Goal: Complete application form

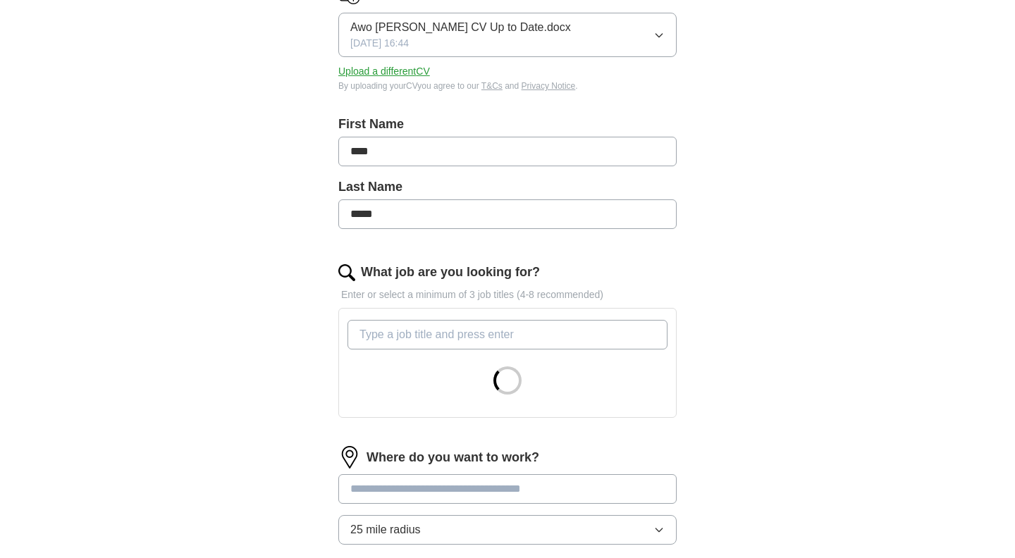
scroll to position [212, 0]
click at [353, 152] on input "****" at bounding box center [507, 150] width 338 height 30
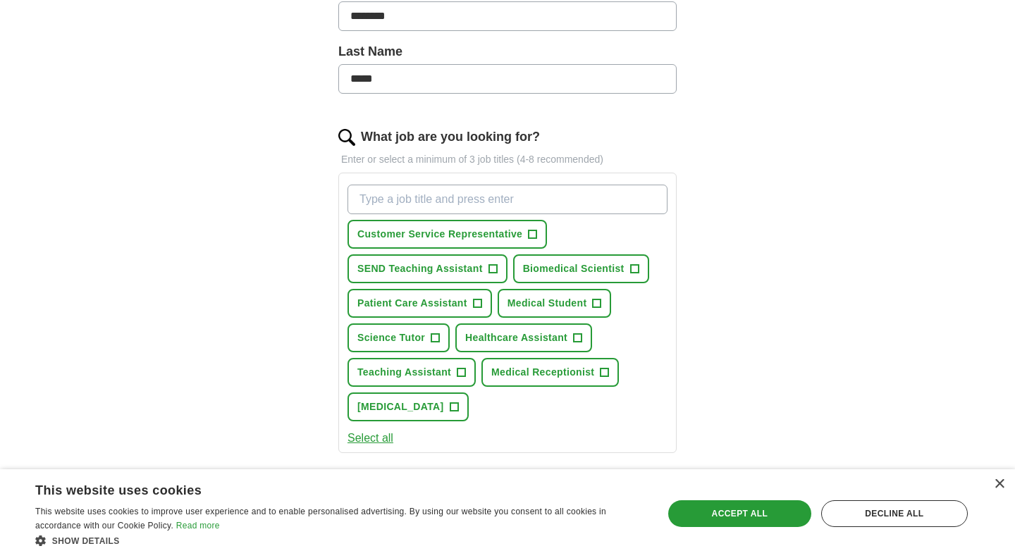
scroll to position [348, 0]
type input "********"
click at [535, 232] on span "+" at bounding box center [533, 233] width 8 height 11
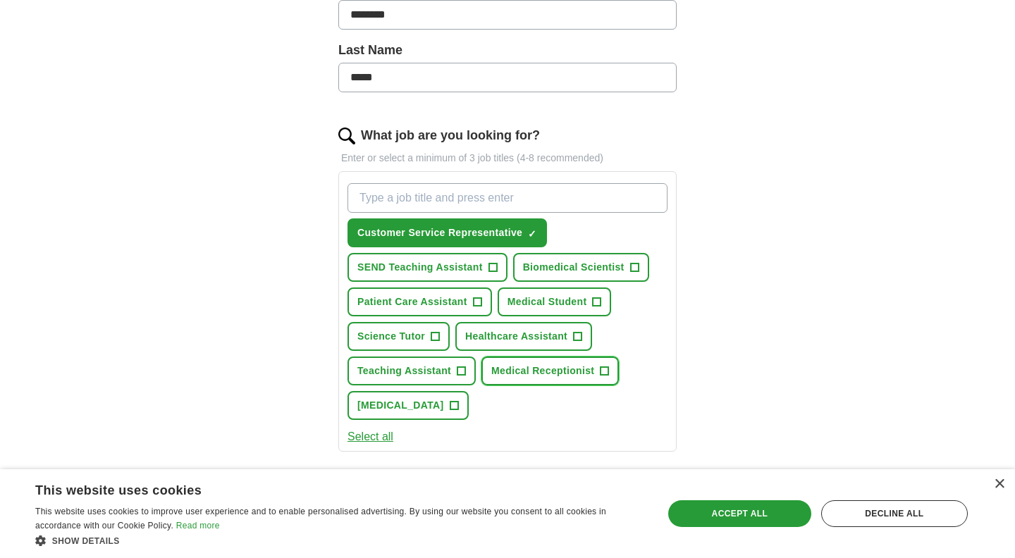
click at [602, 368] on span "+" at bounding box center [605, 371] width 8 height 11
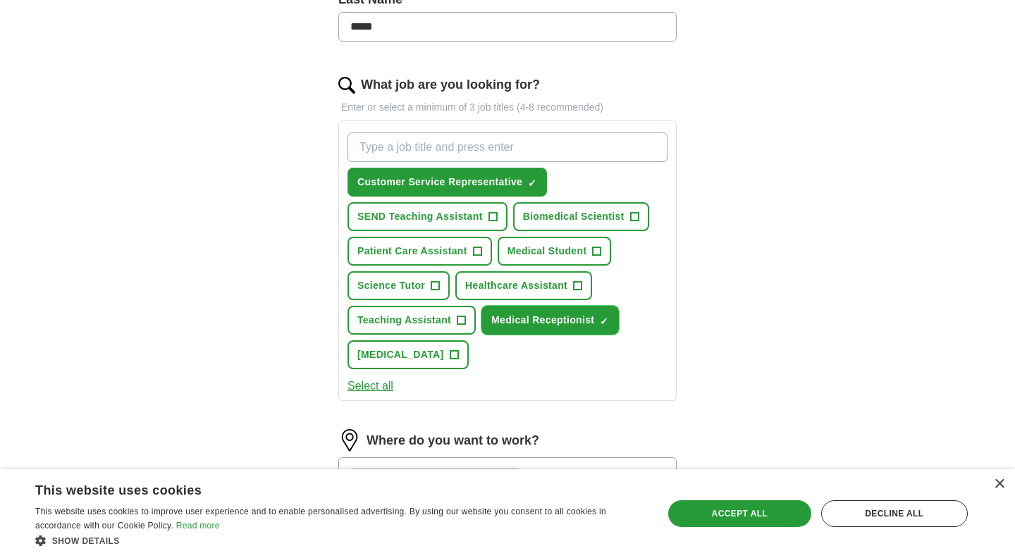
scroll to position [399, 0]
click at [534, 285] on span "Healthcare Assistant" at bounding box center [516, 285] width 102 height 15
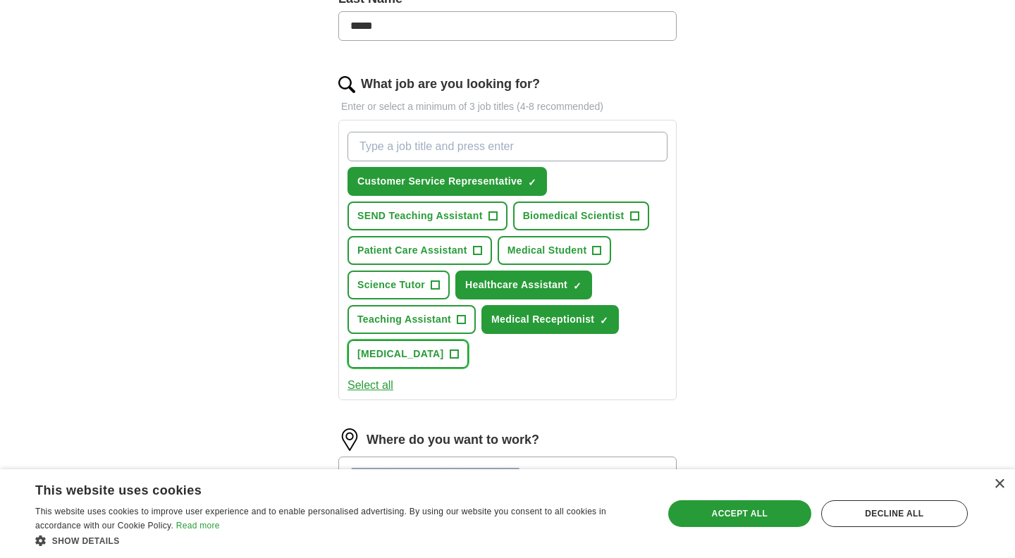
click at [444, 350] on span "[MEDICAL_DATA]" at bounding box center [401, 354] width 87 height 15
click at [385, 385] on button "Select all" at bounding box center [371, 385] width 46 height 17
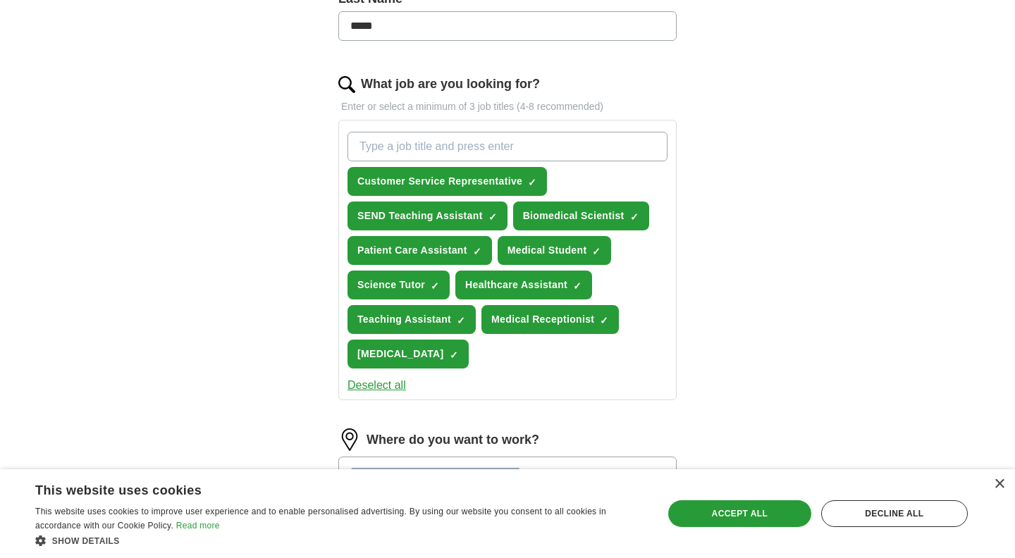
click at [385, 385] on button "Deselect all" at bounding box center [377, 385] width 59 height 17
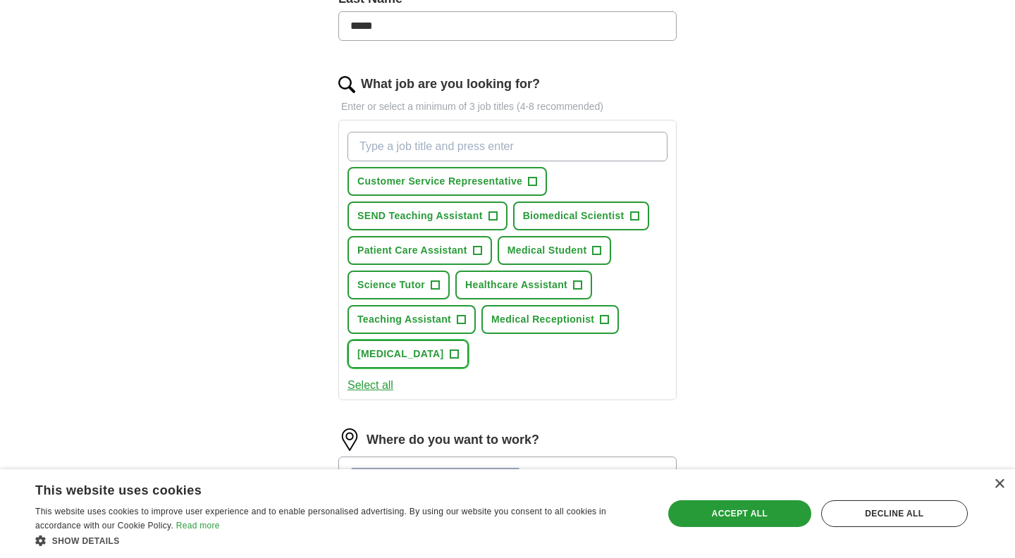
click at [444, 358] on span "[MEDICAL_DATA]" at bounding box center [401, 354] width 87 height 15
click at [535, 321] on span "Medical Receptionist" at bounding box center [542, 319] width 103 height 15
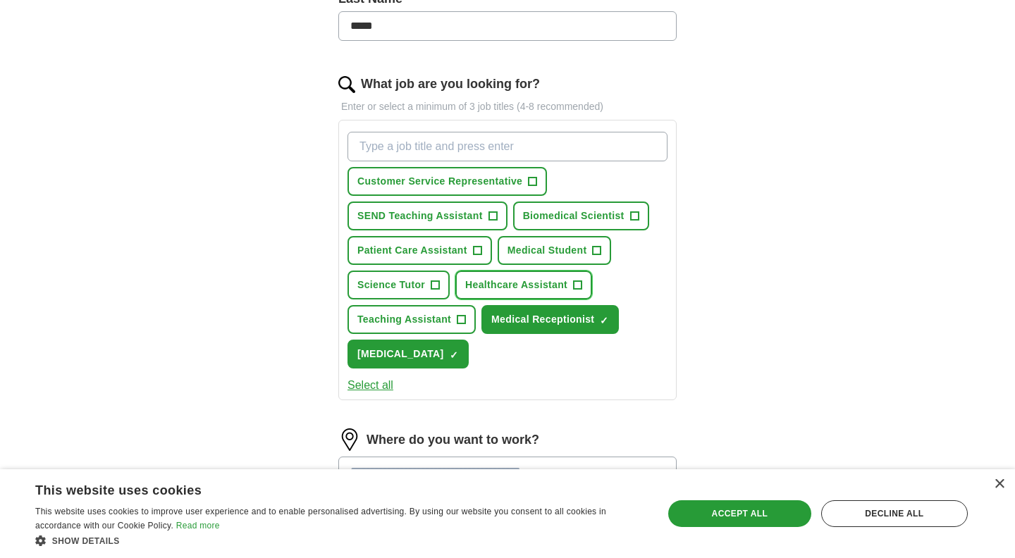
click at [523, 279] on span "Healthcare Assistant" at bounding box center [516, 285] width 102 height 15
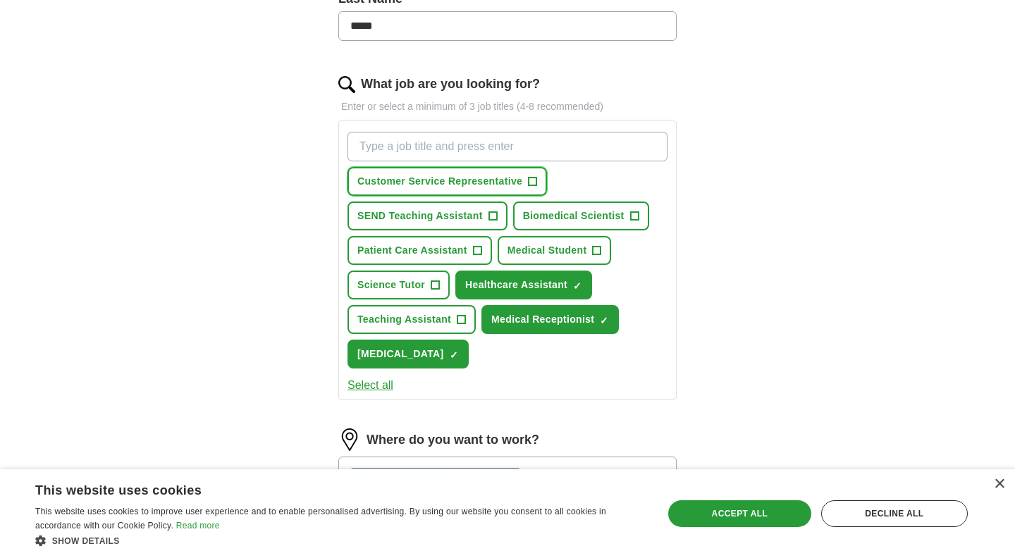
click at [499, 183] on span "Customer Service Representative" at bounding box center [440, 181] width 165 height 15
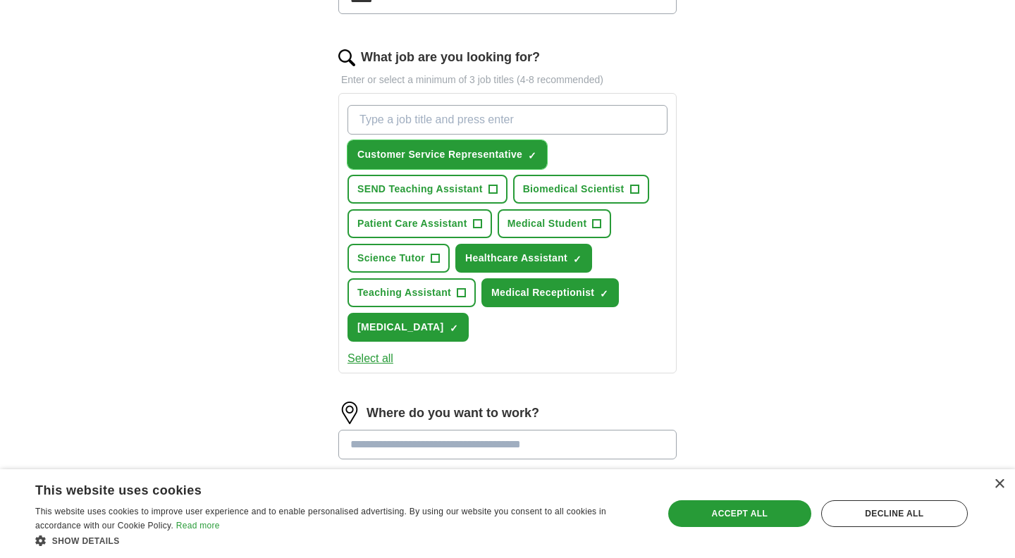
scroll to position [434, 0]
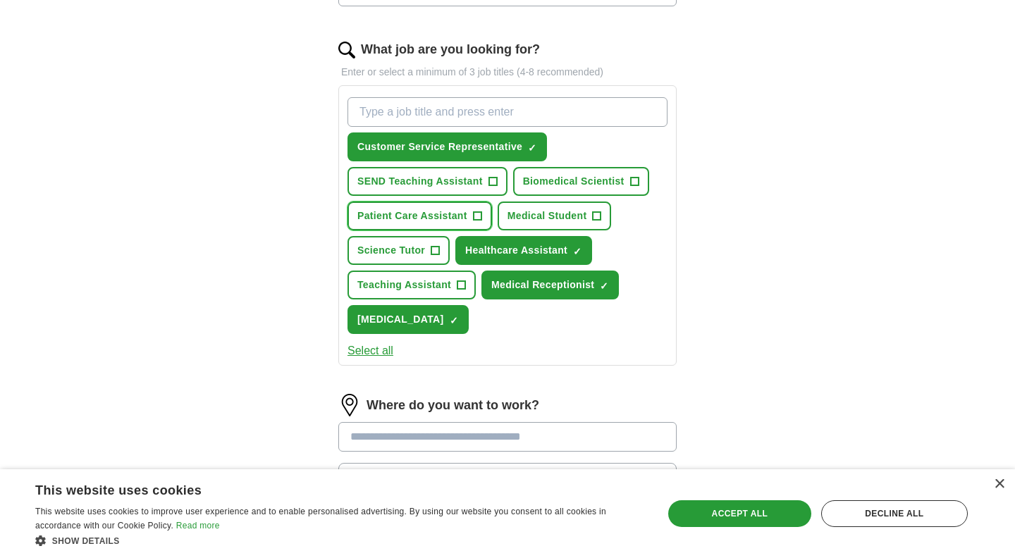
click at [438, 213] on span "Patient Care Assistant" at bounding box center [413, 216] width 110 height 15
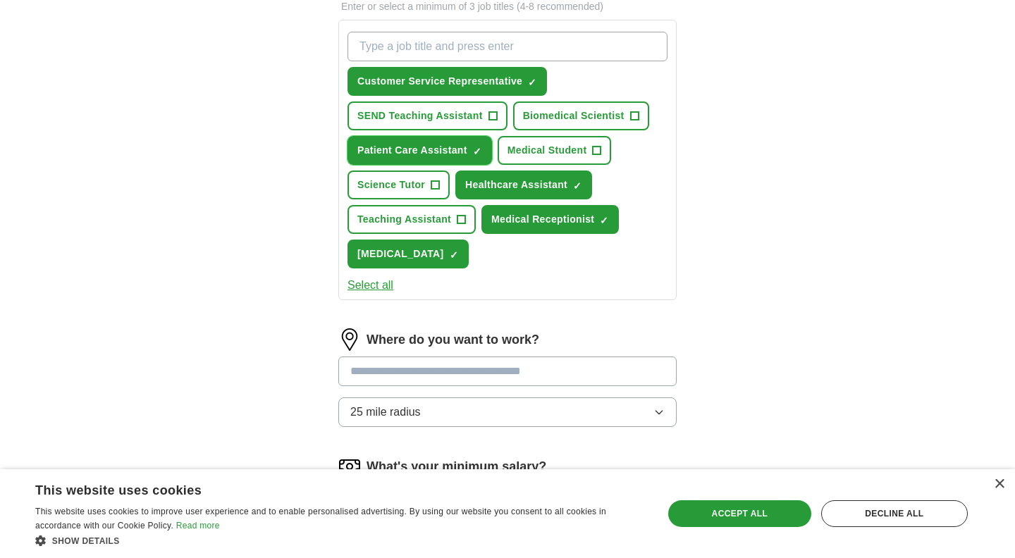
scroll to position [598, 0]
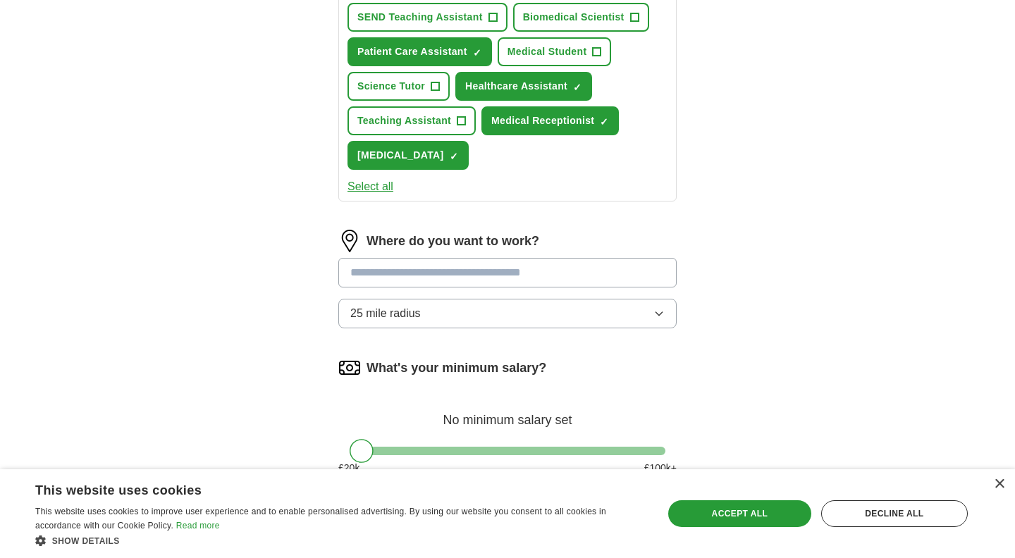
click at [544, 281] on input "text" at bounding box center [507, 273] width 338 height 30
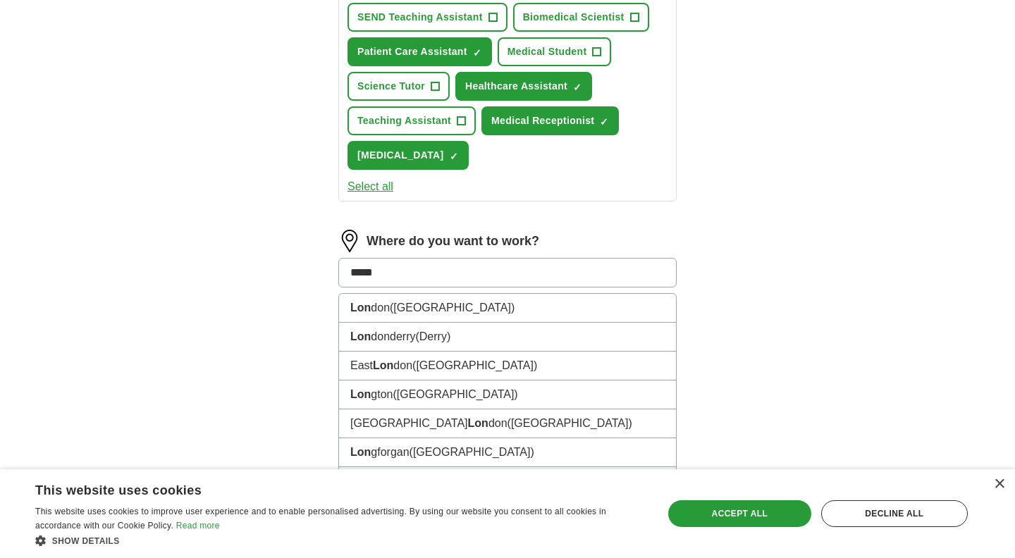
type input "******"
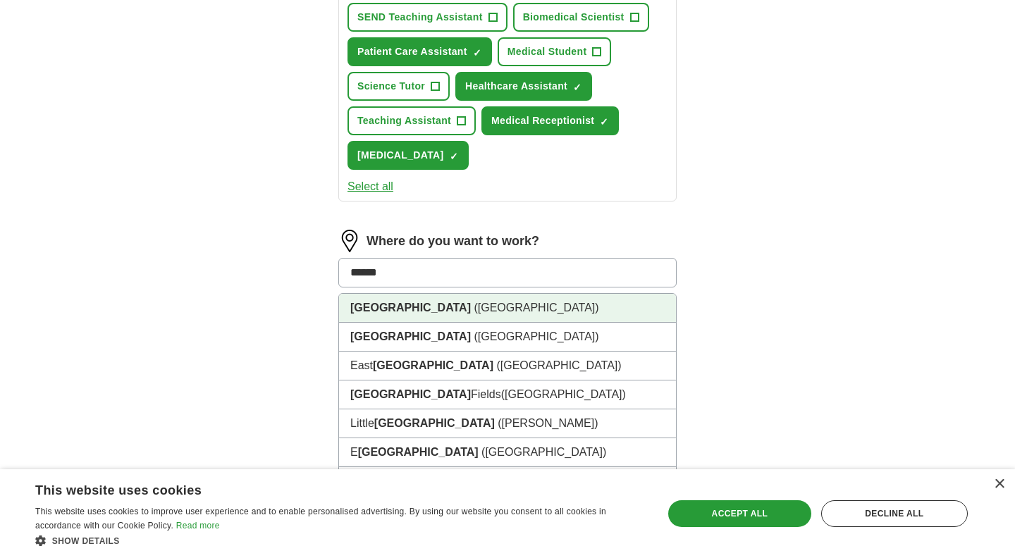
click at [553, 307] on li "[GEOGRAPHIC_DATA] ([GEOGRAPHIC_DATA])" at bounding box center [507, 308] width 337 height 29
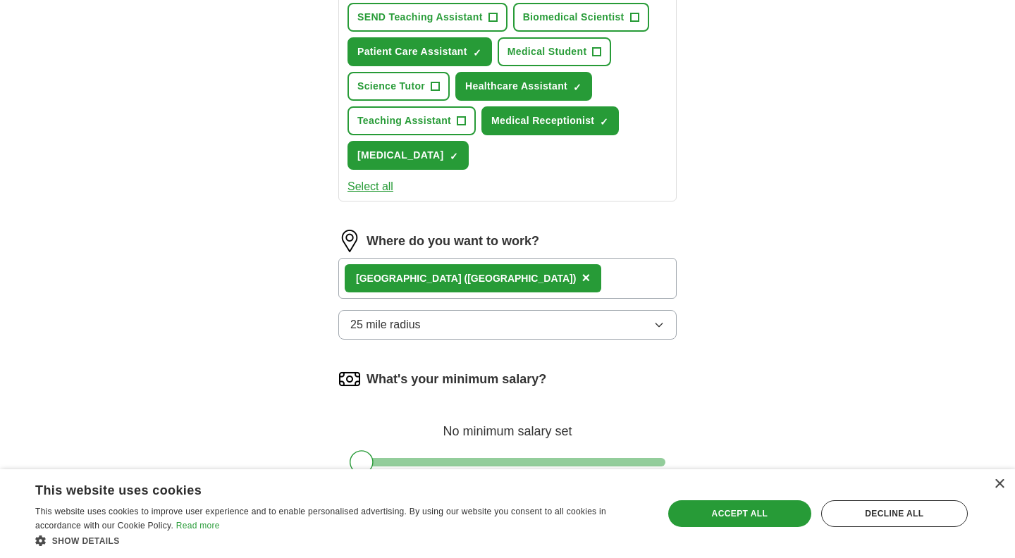
click at [502, 319] on button "25 mile radius" at bounding box center [507, 325] width 338 height 30
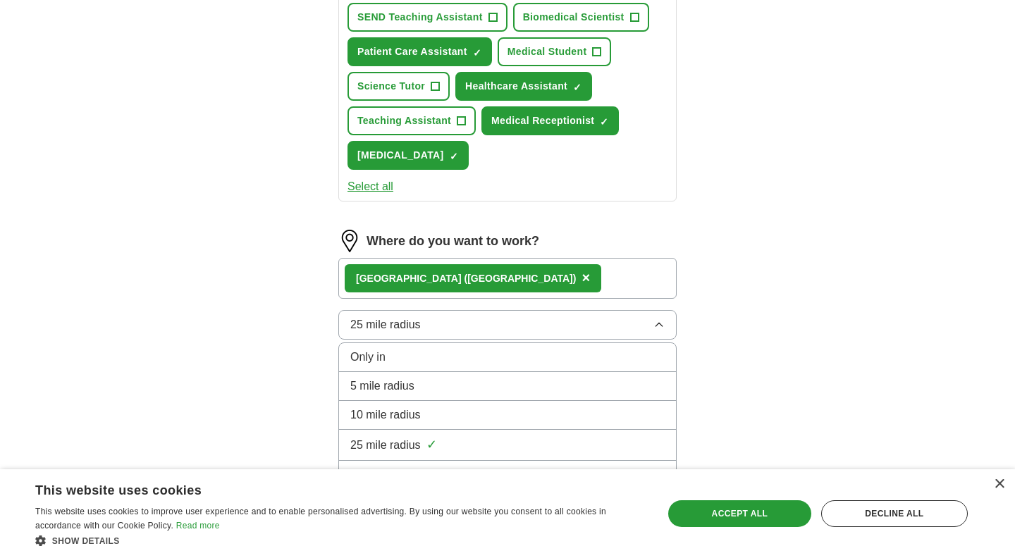
click at [465, 354] on div "Only in" at bounding box center [507, 357] width 315 height 17
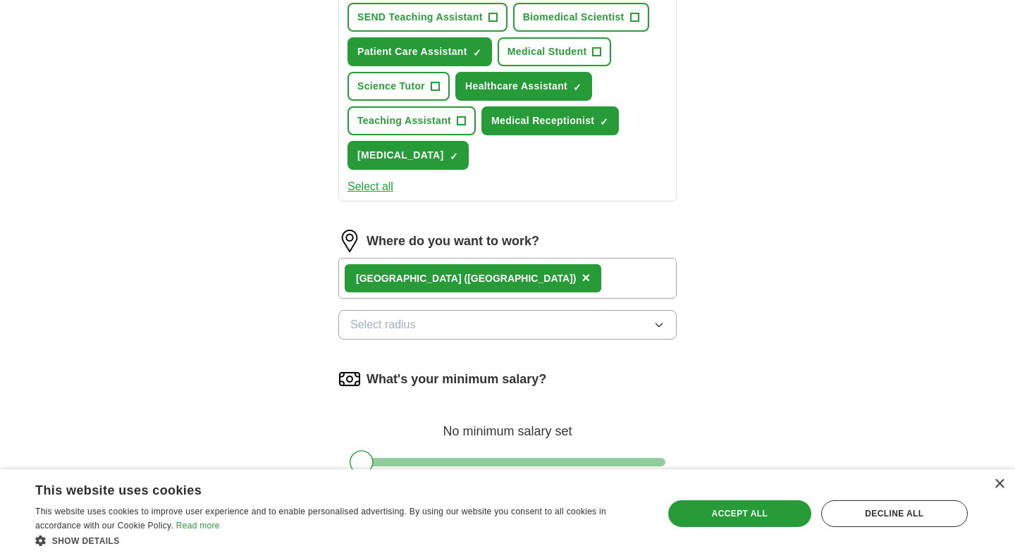
click at [769, 295] on div "ApplyIQ Let ApplyIQ do the hard work of searching and applying for jobs. Just t…" at bounding box center [507, 17] width 903 height 1144
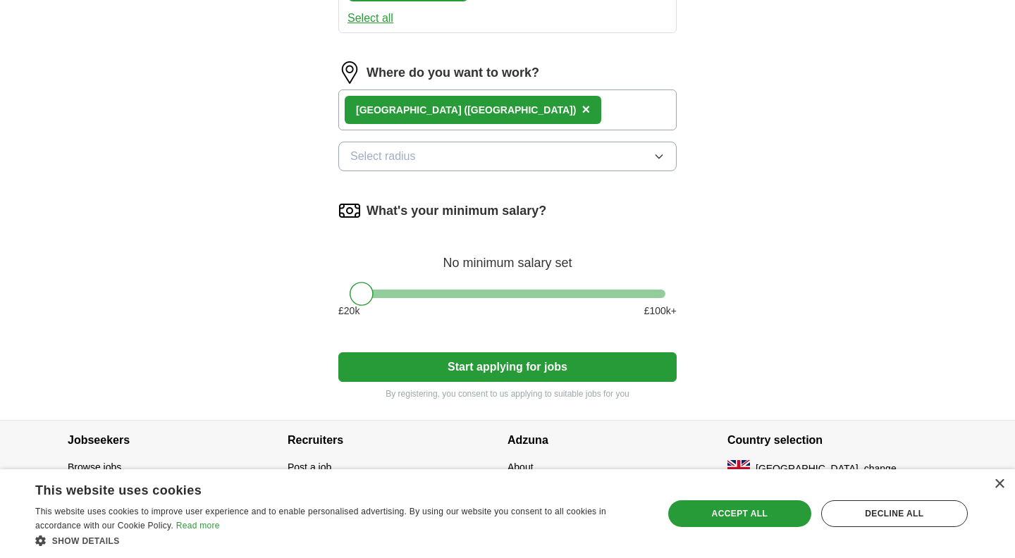
scroll to position [786, 0]
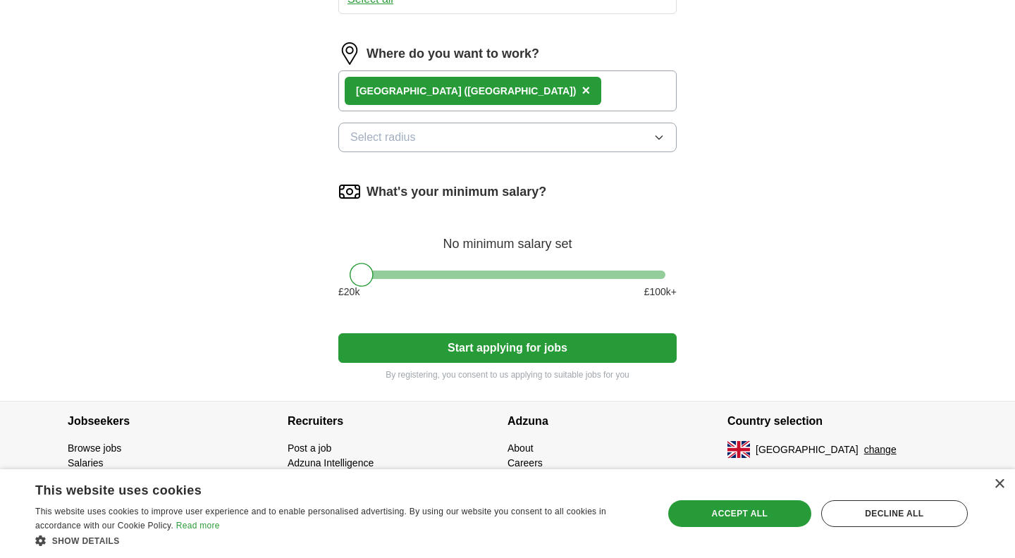
click at [489, 152] on button "Select radius" at bounding box center [507, 138] width 338 height 30
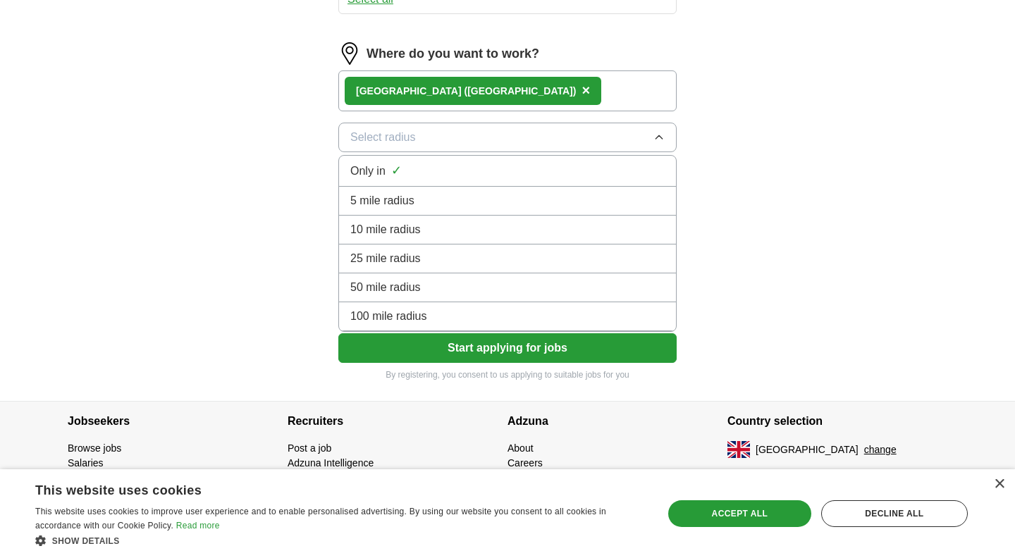
click at [427, 220] on li "10 mile radius" at bounding box center [507, 230] width 337 height 29
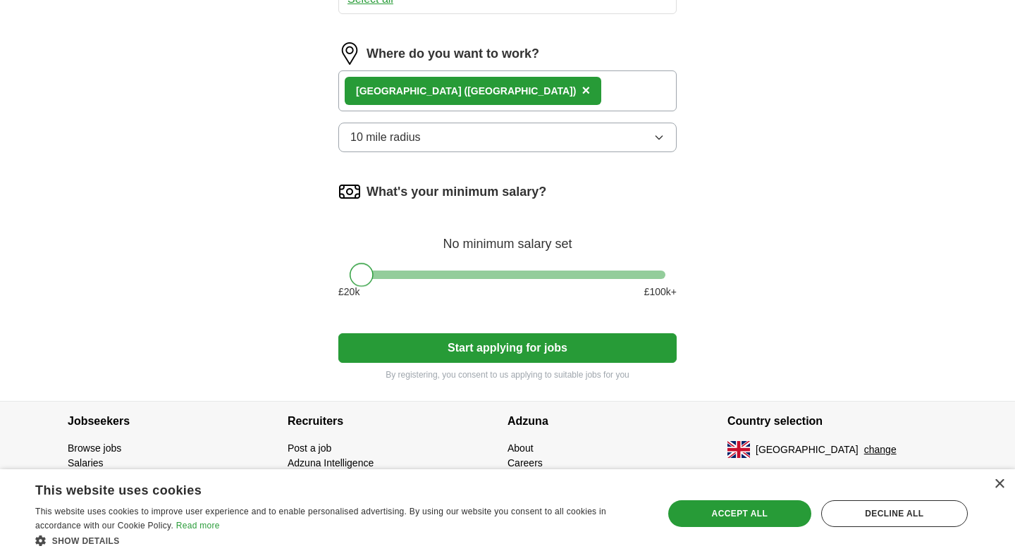
click at [362, 278] on div at bounding box center [362, 275] width 24 height 24
click at [451, 350] on button "Start applying for jobs" at bounding box center [507, 349] width 338 height 30
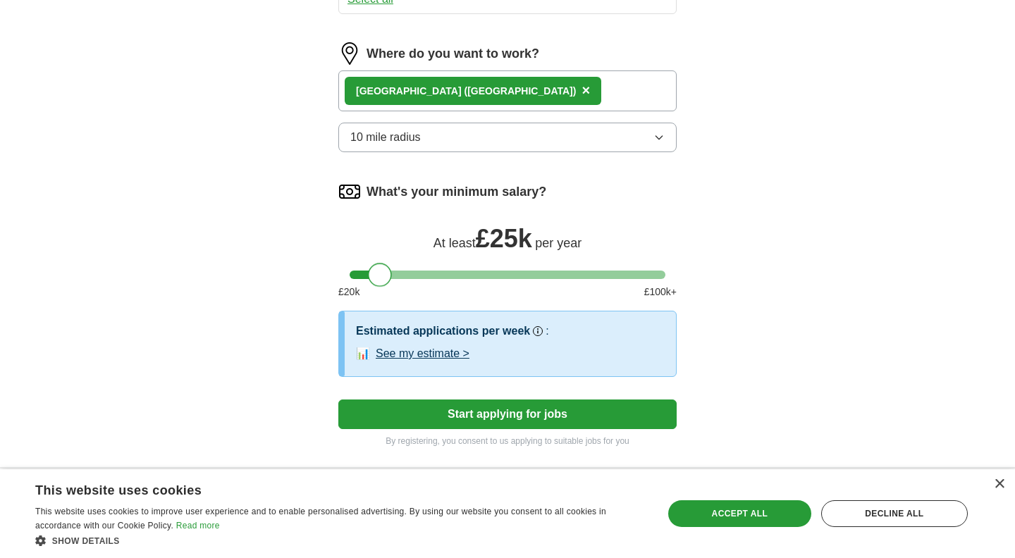
drag, startPoint x: 370, startPoint y: 279, endPoint x: 389, endPoint y: 279, distance: 19.1
click at [389, 279] on div at bounding box center [380, 275] width 24 height 24
click at [441, 356] on button "See my estimate >" at bounding box center [423, 354] width 94 height 17
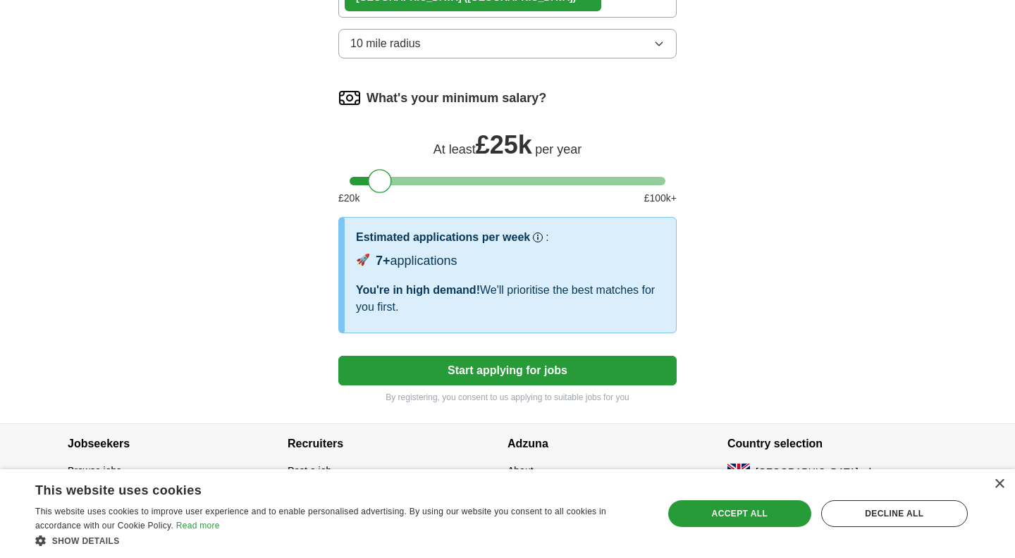
scroll to position [881, 0]
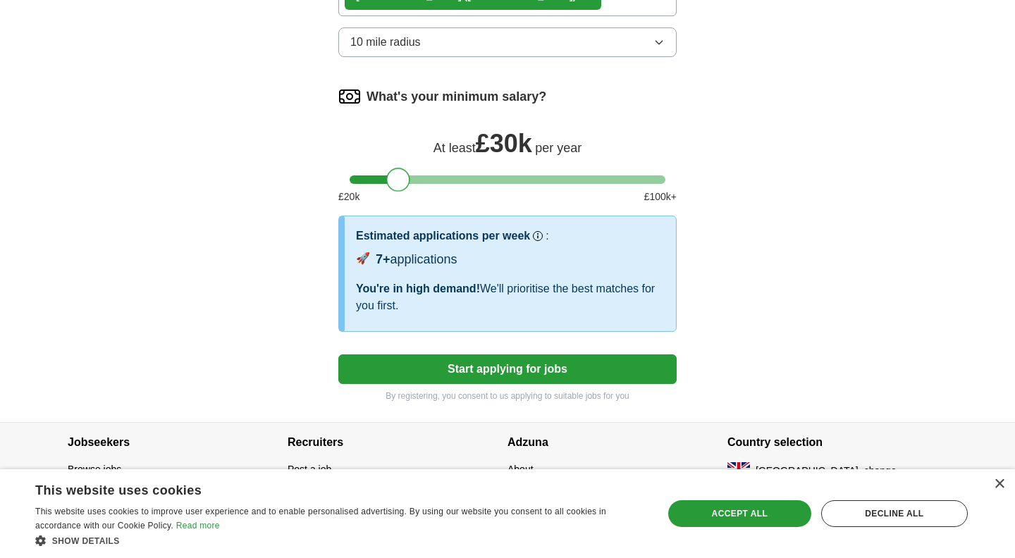
drag, startPoint x: 377, startPoint y: 182, endPoint x: 395, endPoint y: 182, distance: 18.3
click at [395, 182] on div at bounding box center [398, 180] width 24 height 24
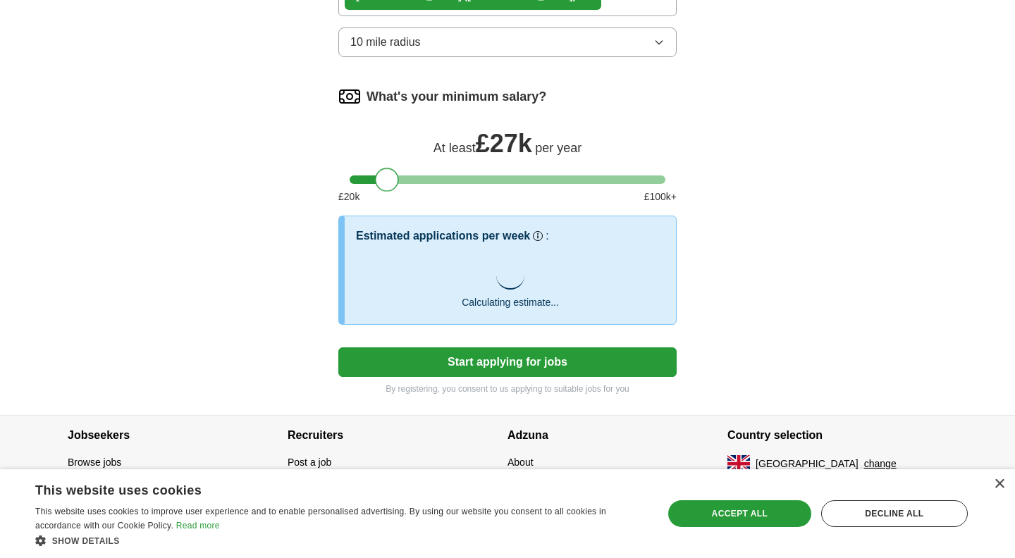
drag, startPoint x: 401, startPoint y: 178, endPoint x: 391, endPoint y: 188, distance: 14.0
click at [391, 188] on div at bounding box center [387, 180] width 24 height 24
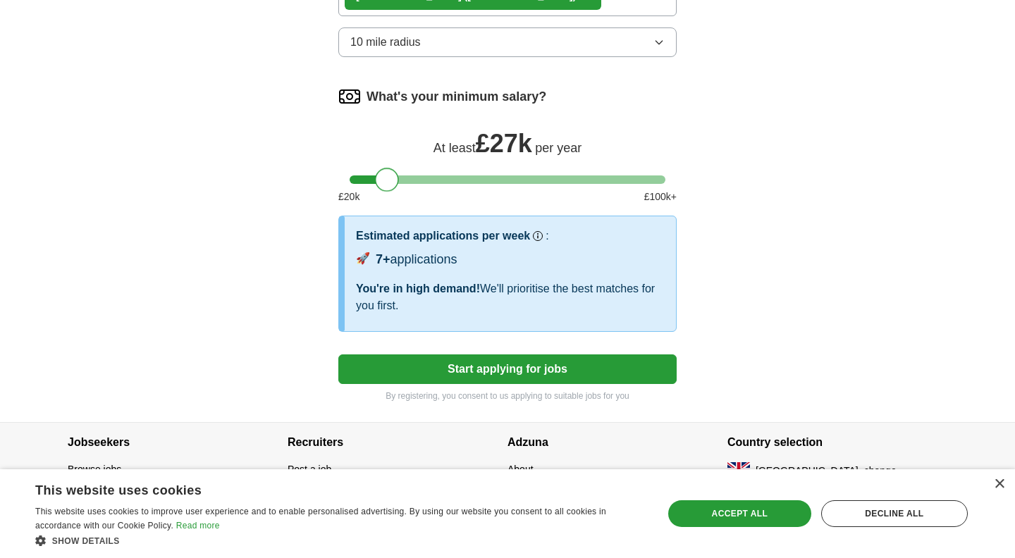
click at [571, 361] on button "Start applying for jobs" at bounding box center [507, 370] width 338 height 30
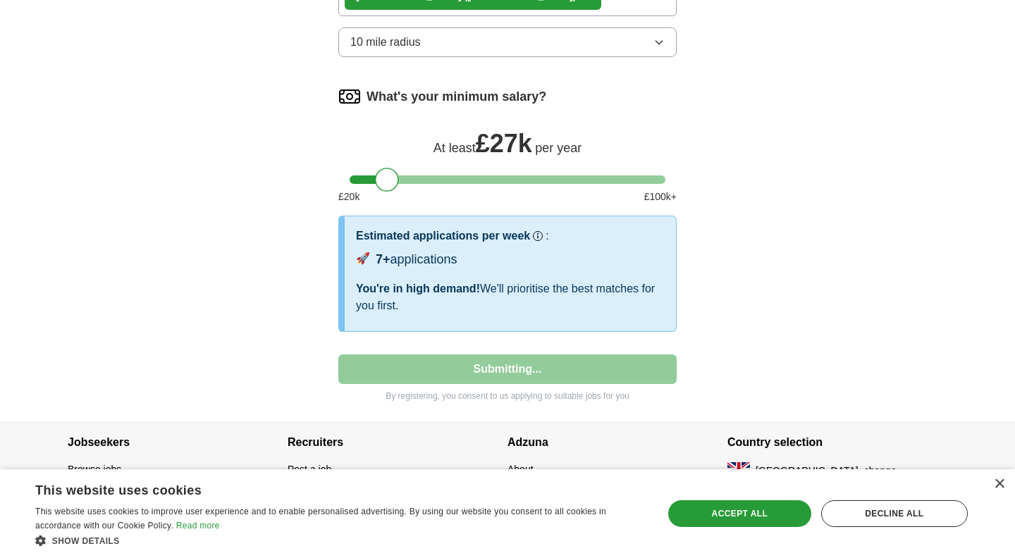
select select "**"
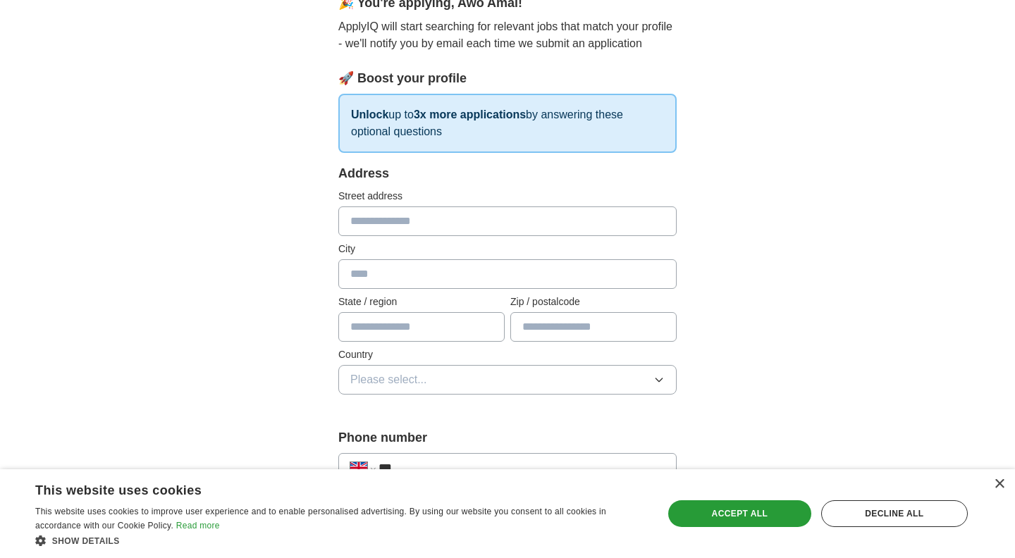
scroll to position [158, 0]
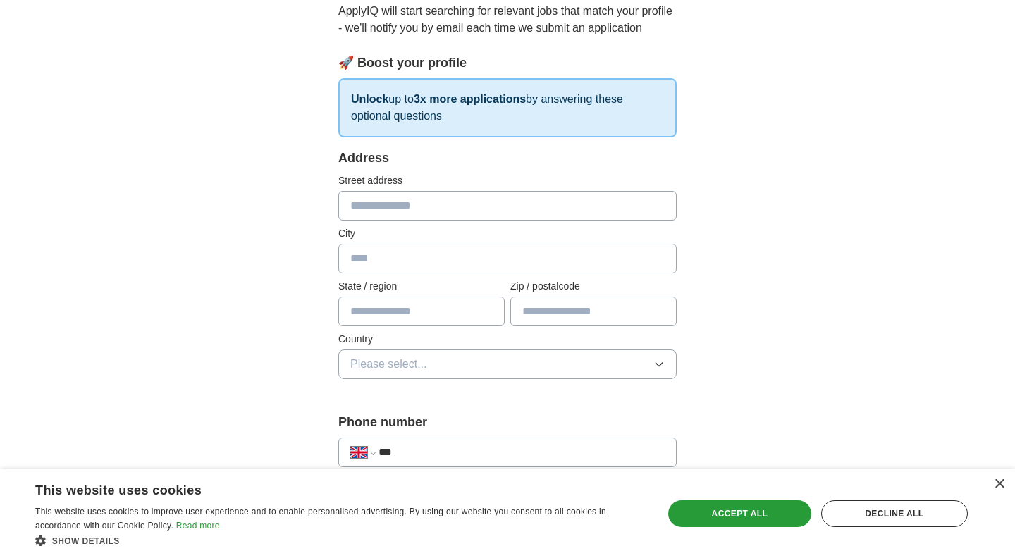
click at [564, 216] on input "text" at bounding box center [507, 206] width 338 height 30
type input "**********"
type input "******"
type input "*******"
type input "**********"
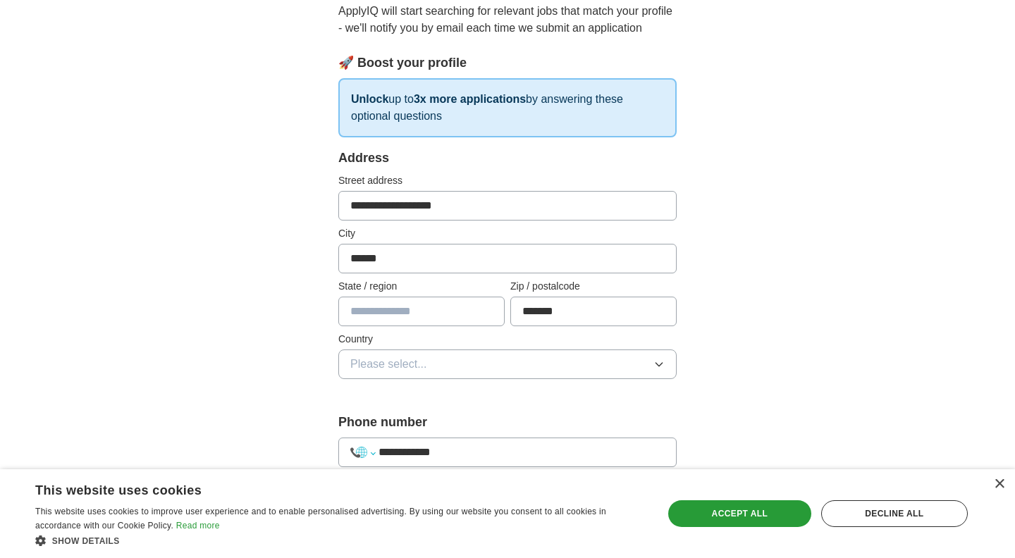
select select "**"
type input "***"
click at [447, 312] on input "text" at bounding box center [421, 312] width 166 height 30
type input "*****"
click at [453, 359] on button "Please select..." at bounding box center [507, 365] width 338 height 30
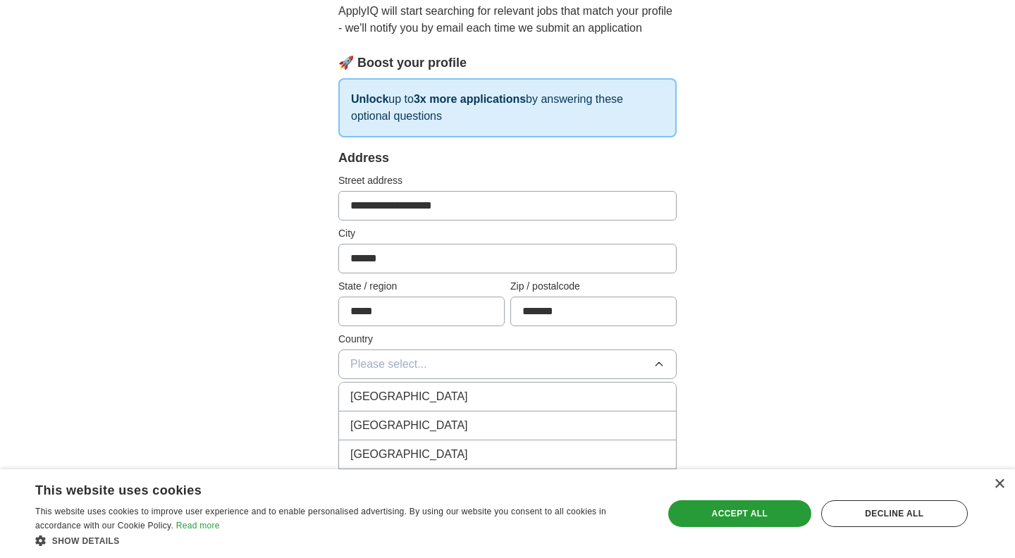
click at [475, 396] on div "[GEOGRAPHIC_DATA]" at bounding box center [507, 397] width 315 height 17
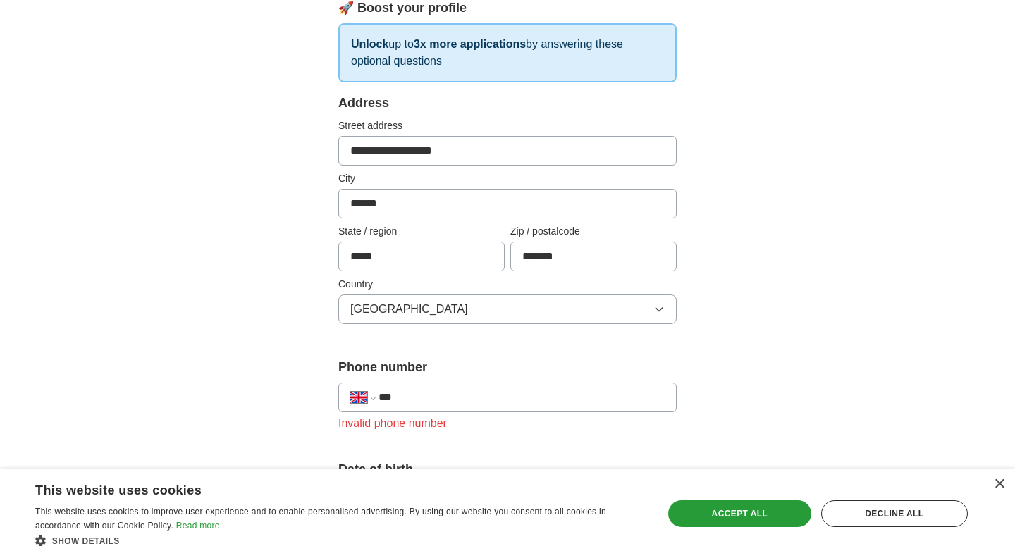
scroll to position [307, 0]
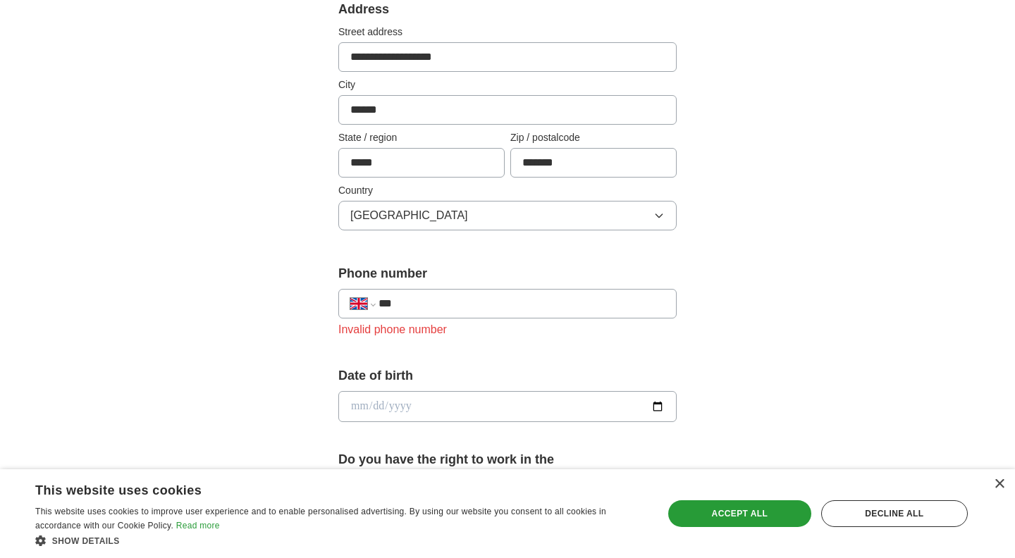
click at [543, 299] on input "***" at bounding box center [522, 303] width 286 height 17
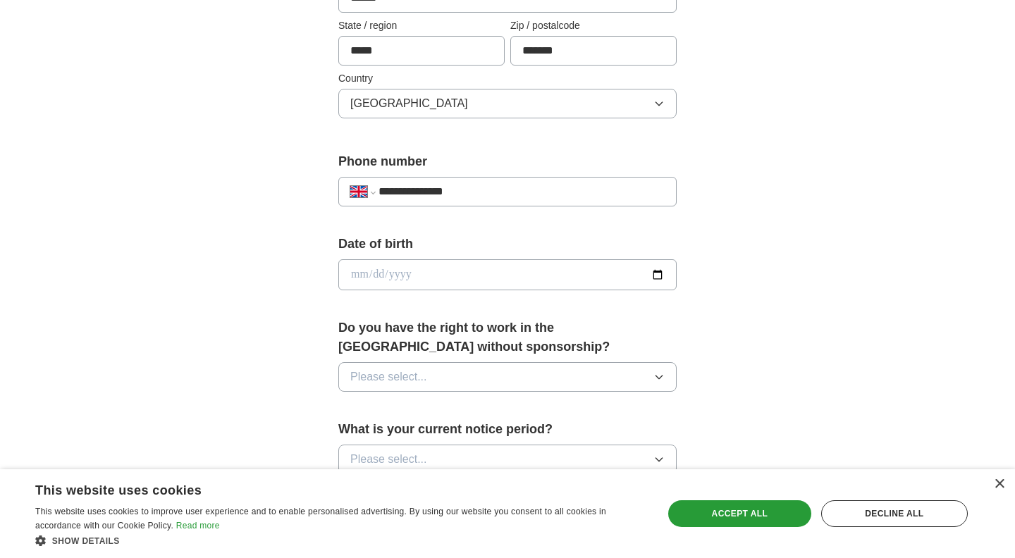
scroll to position [435, 0]
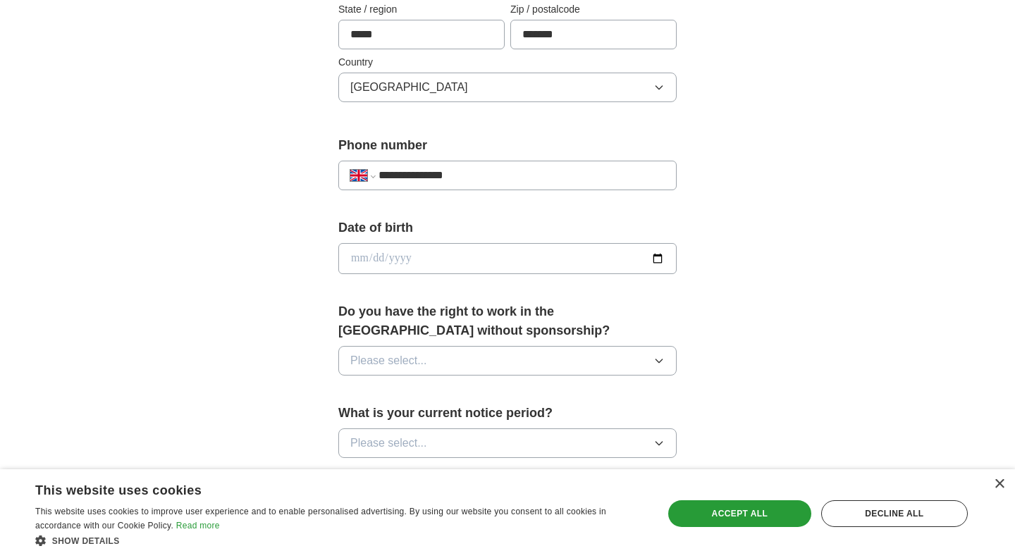
type input "**********"
click at [429, 262] on input "date" at bounding box center [507, 258] width 338 height 31
type input "**********"
click at [599, 368] on button "Please select..." at bounding box center [507, 361] width 338 height 30
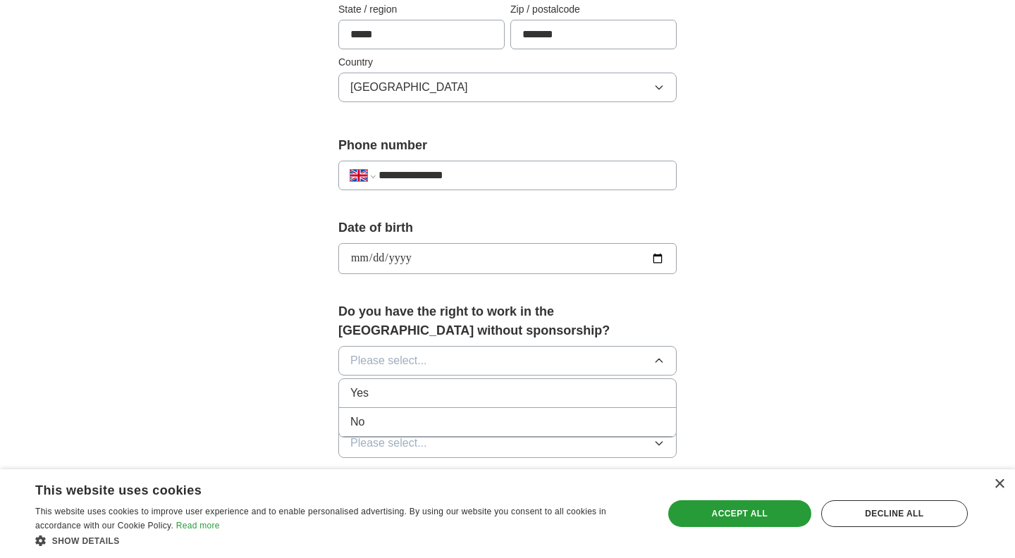
click at [520, 400] on div "Yes" at bounding box center [507, 393] width 315 height 17
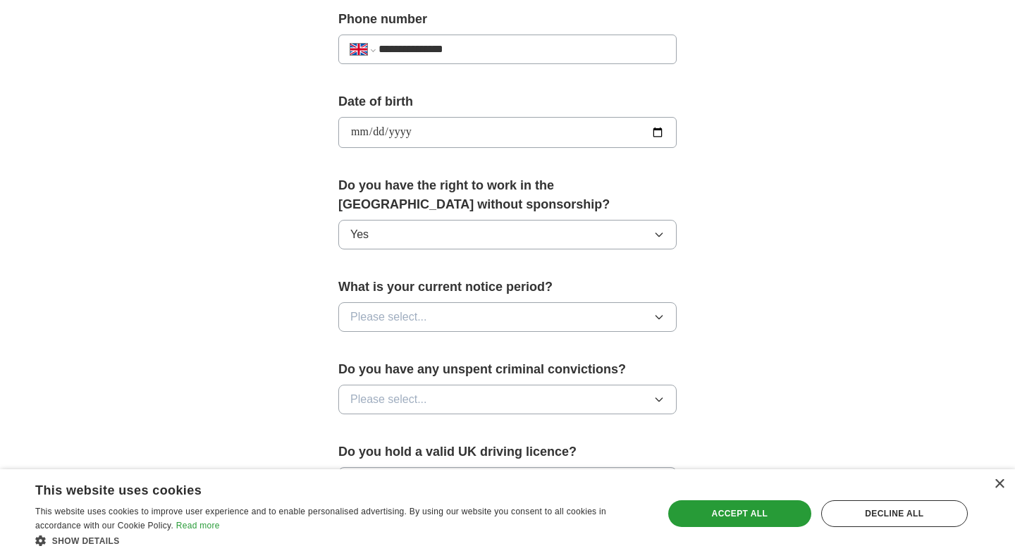
scroll to position [570, 0]
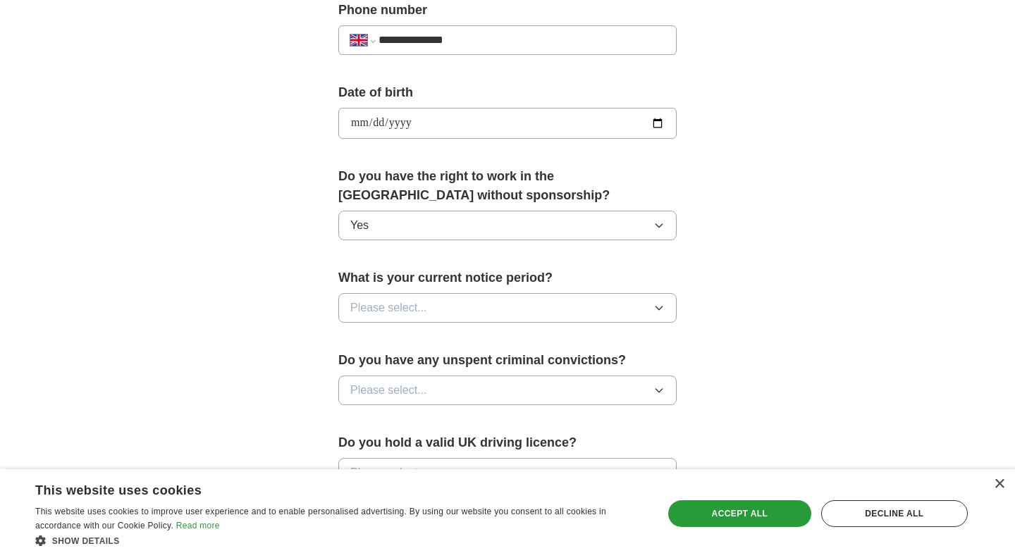
click at [491, 318] on button "Please select..." at bounding box center [507, 308] width 338 height 30
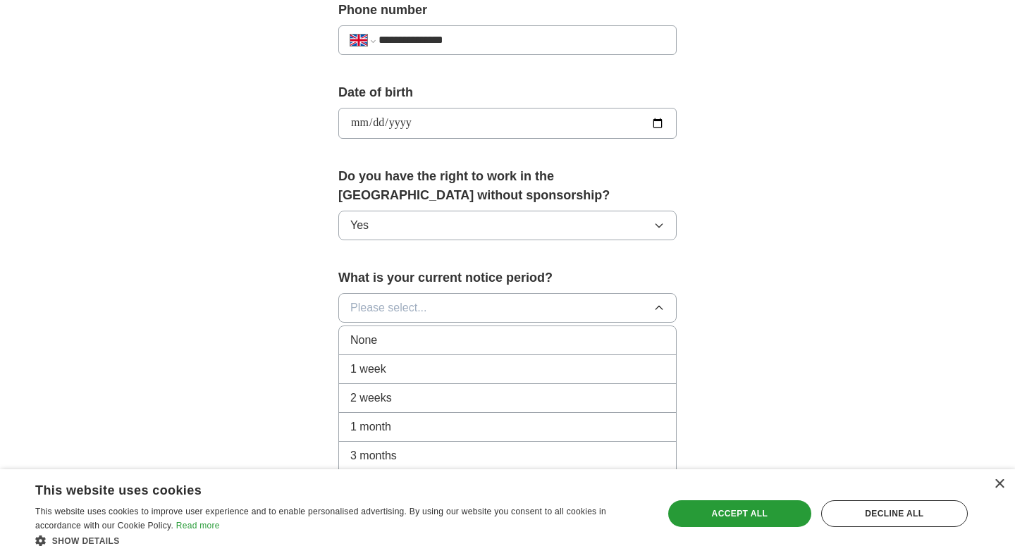
click at [460, 334] on div "None" at bounding box center [507, 340] width 315 height 17
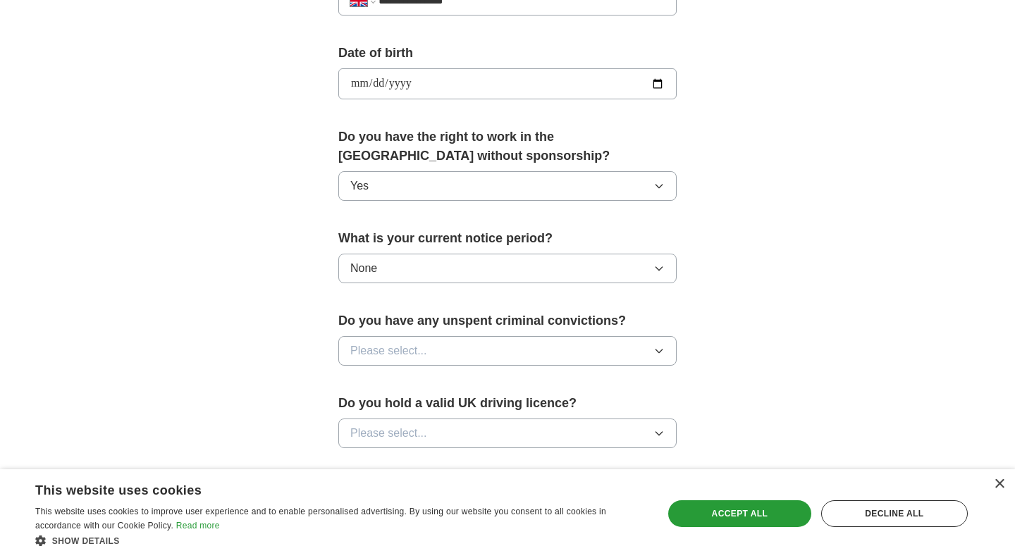
scroll to position [668, 0]
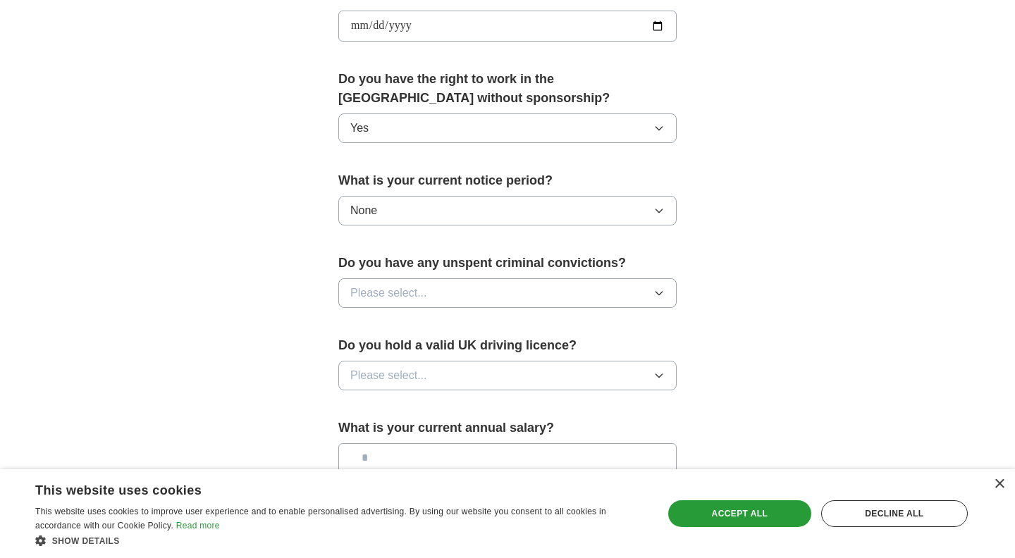
click at [472, 296] on button "Please select..." at bounding box center [507, 294] width 338 height 30
click at [439, 345] on li "No" at bounding box center [507, 355] width 337 height 29
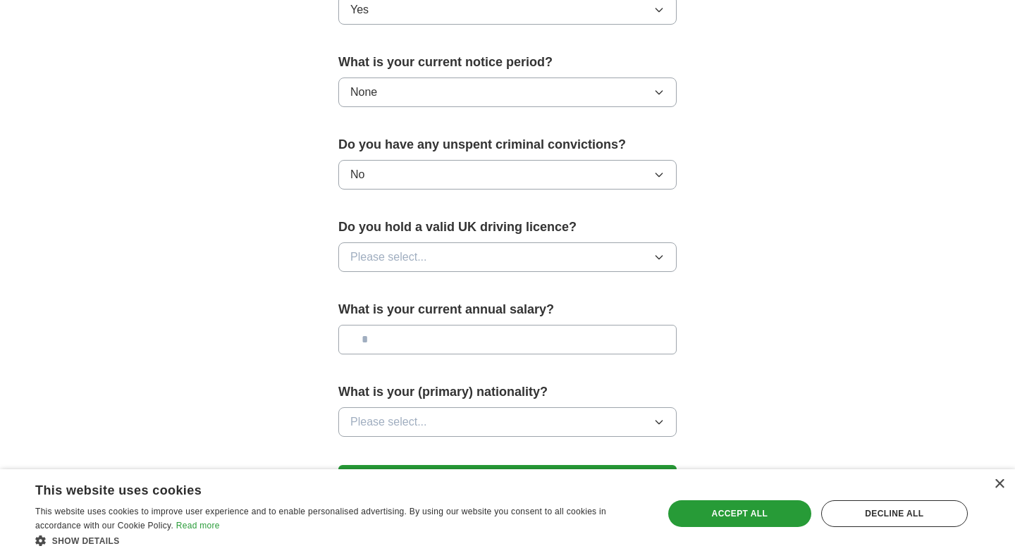
scroll to position [822, 0]
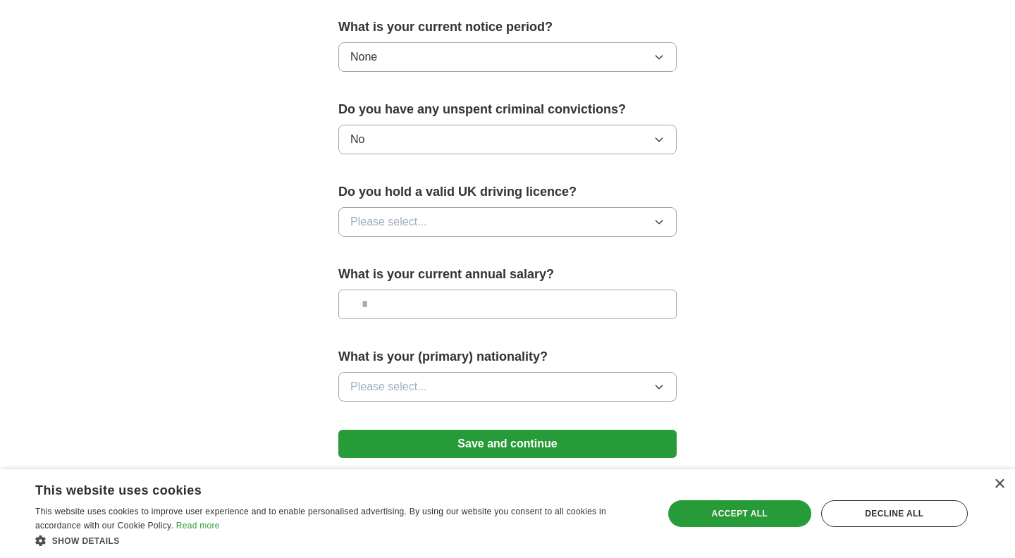
click at [522, 206] on div "Do you hold a valid UK driving licence? Please select..." at bounding box center [507, 216] width 338 height 66
click at [517, 215] on button "Please select..." at bounding box center [507, 222] width 338 height 30
click at [497, 233] on button "Please select..." at bounding box center [507, 222] width 338 height 30
click at [468, 225] on button "Please select..." at bounding box center [507, 222] width 338 height 30
click at [456, 247] on div "Yes" at bounding box center [507, 254] width 315 height 17
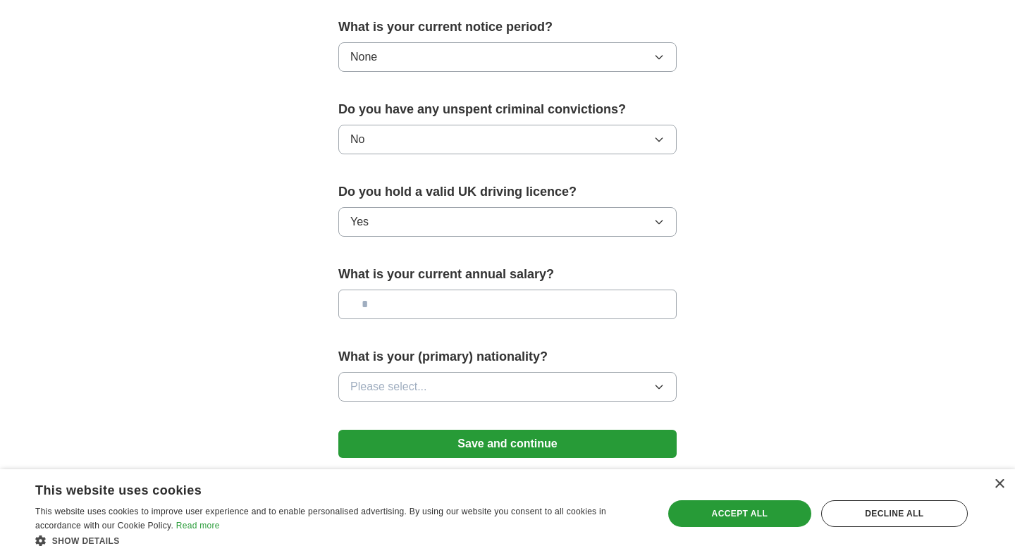
click at [451, 300] on input "text" at bounding box center [507, 305] width 338 height 30
type input "**"
click at [525, 384] on button "Please select..." at bounding box center [507, 387] width 338 height 30
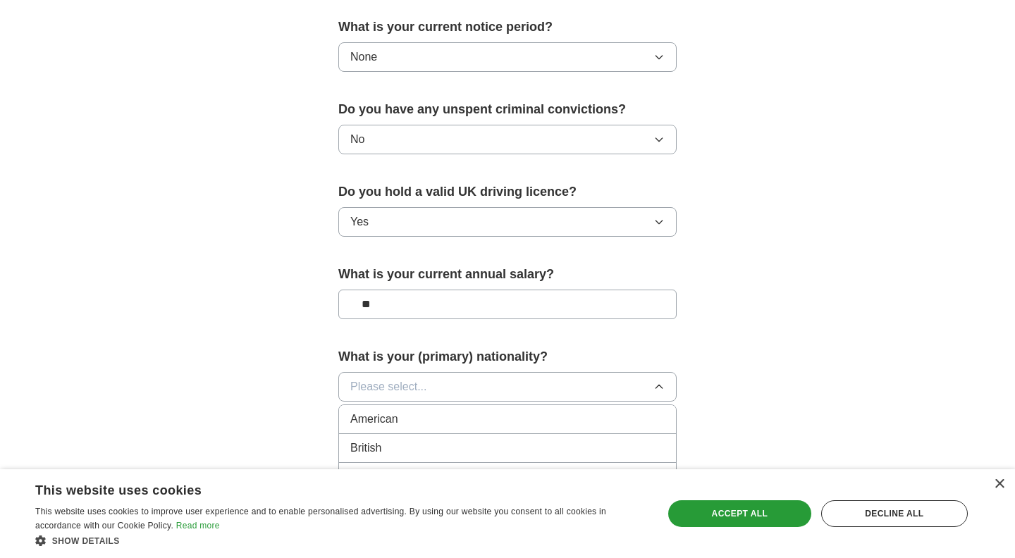
click at [442, 441] on div "British" at bounding box center [507, 448] width 315 height 17
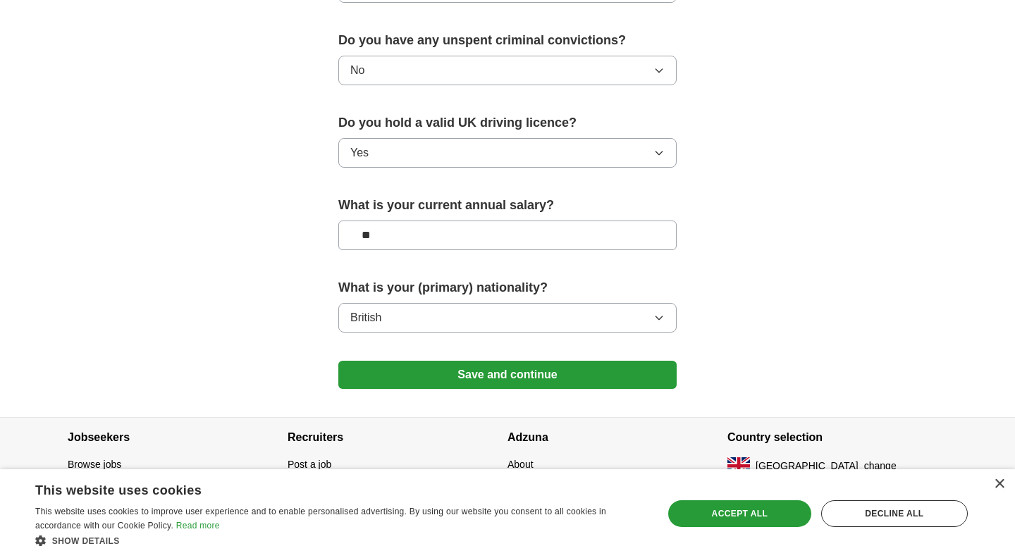
scroll to position [907, 0]
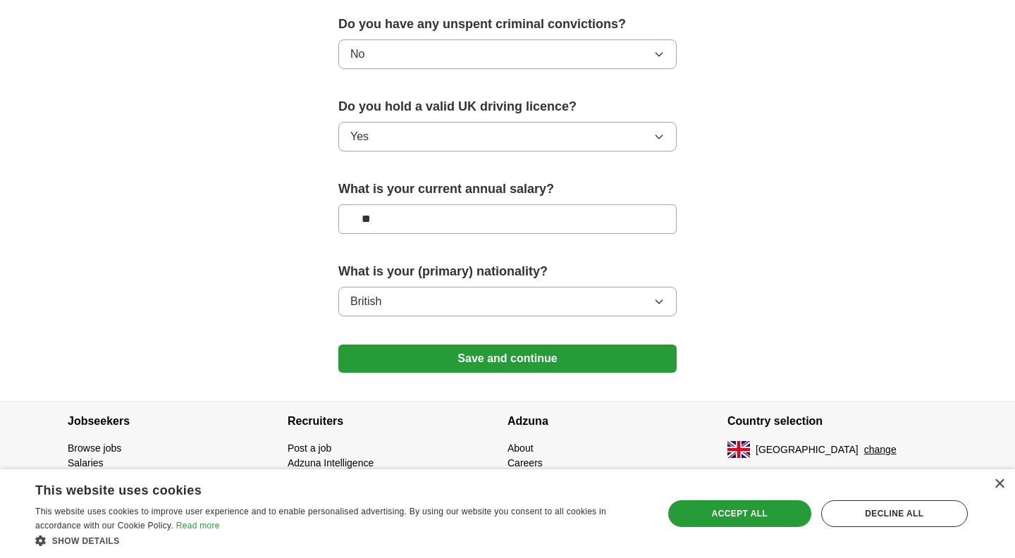
click at [557, 351] on button "Save and continue" at bounding box center [507, 359] width 338 height 28
